Goal: Check status: Check status

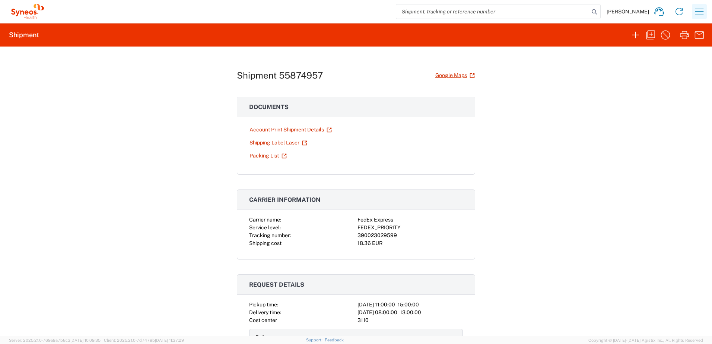
click at [696, 12] on icon "button" at bounding box center [699, 12] width 9 height 6
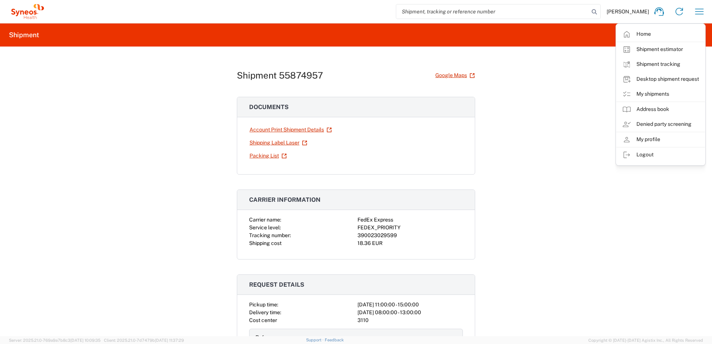
drag, startPoint x: 657, startPoint y: 66, endPoint x: 631, endPoint y: 71, distance: 26.6
click at [657, 66] on link "Shipment tracking" at bounding box center [660, 64] width 89 height 15
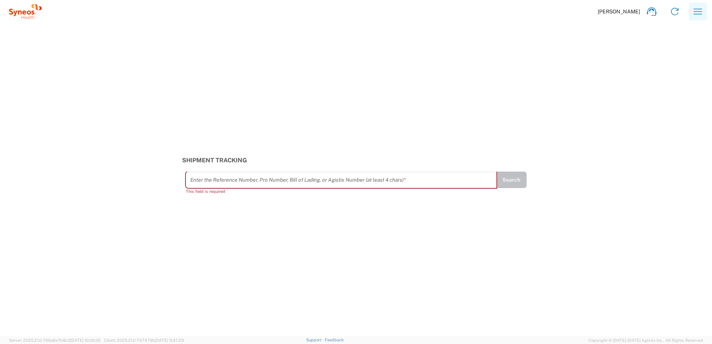
click at [703, 16] on icon "button" at bounding box center [698, 12] width 12 height 12
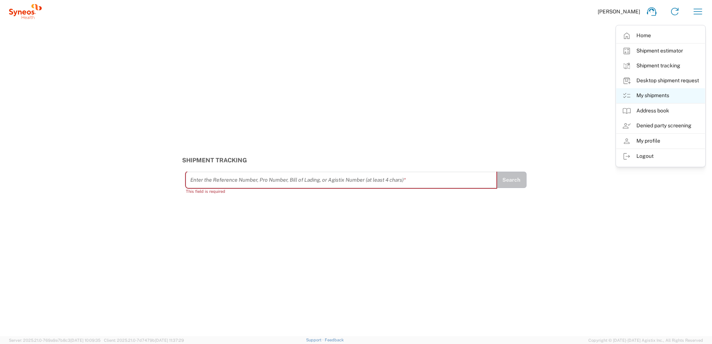
click at [648, 93] on link "My shipments" at bounding box center [660, 95] width 89 height 15
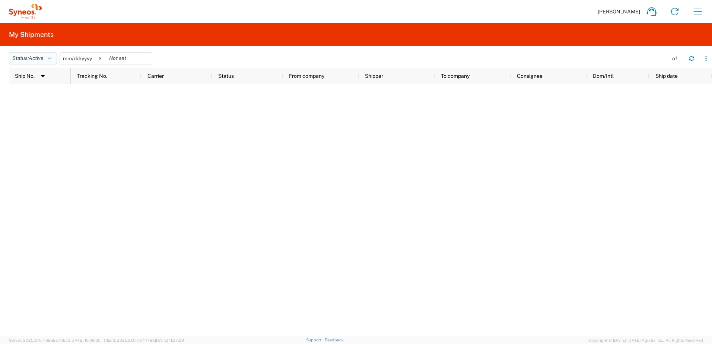
click at [46, 60] on button "Status: Active" at bounding box center [33, 58] width 48 height 12
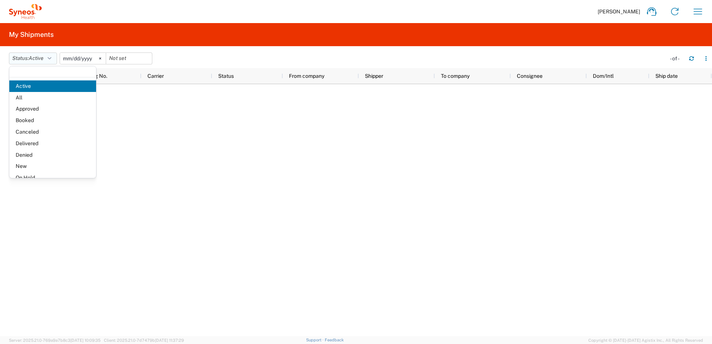
click at [48, 60] on button "Status: Active" at bounding box center [33, 58] width 48 height 12
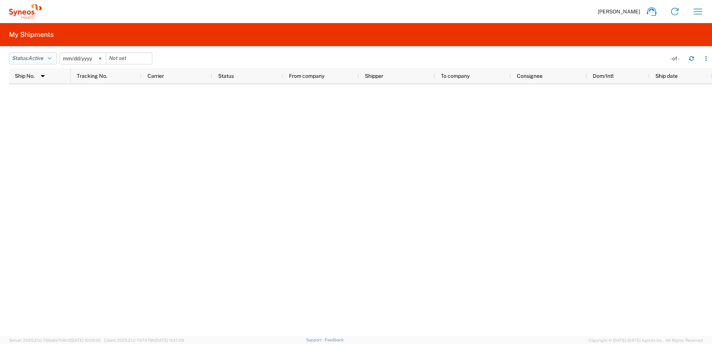
click at [23, 60] on button "Status: Active" at bounding box center [33, 58] width 48 height 12
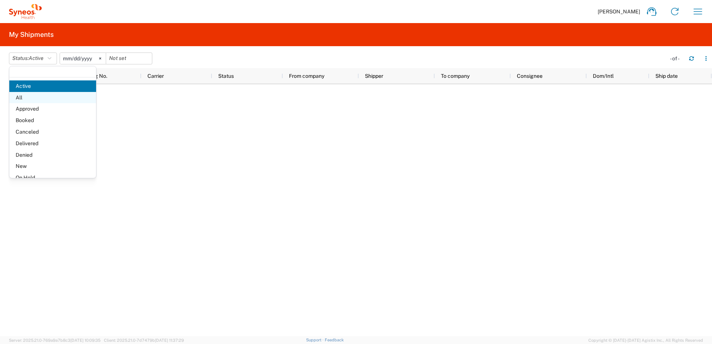
click at [30, 96] on span "All" at bounding box center [52, 98] width 87 height 12
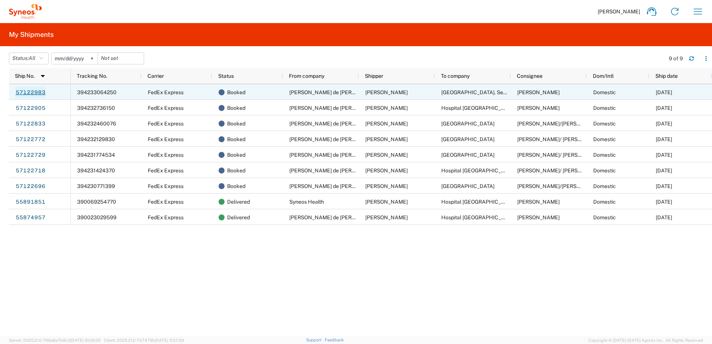
click at [36, 91] on link "57122983" at bounding box center [30, 92] width 31 height 12
